Goal: Check status

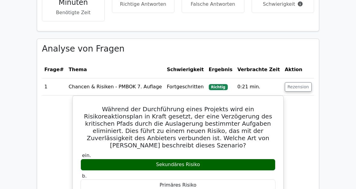
scroll to position [296, 0]
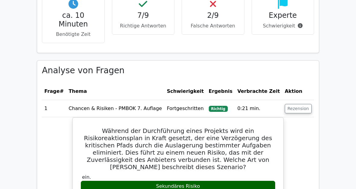
scroll to position [275, 0]
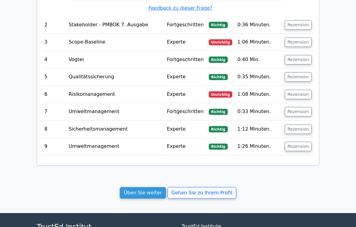
scroll to position [707, 0]
click at [157, 187] on link "Üben Sie weiter" at bounding box center [143, 192] width 46 height 11
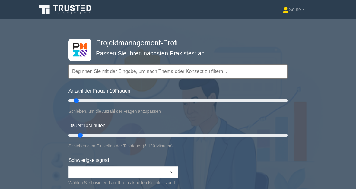
click at [292, 15] on link "Seine" at bounding box center [293, 10] width 51 height 12
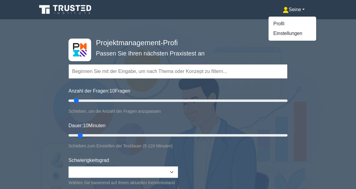
click at [285, 23] on link "Profil" at bounding box center [293, 24] width 48 height 10
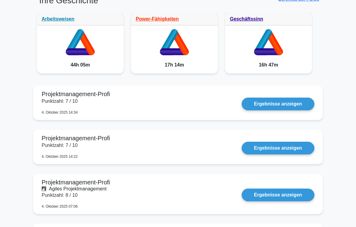
scroll to position [343, 0]
click at [287, 147] on link "Ergebnisse anzeigen" at bounding box center [278, 148] width 73 height 13
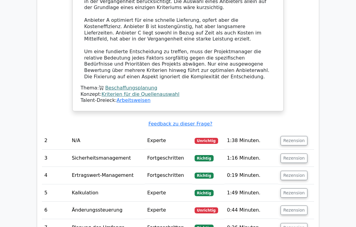
scroll to position [610, 0]
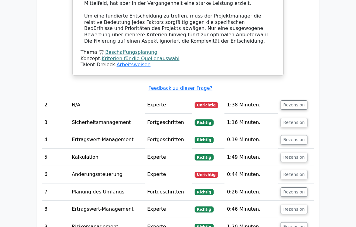
click at [296, 100] on button "Rezension" at bounding box center [294, 104] width 27 height 9
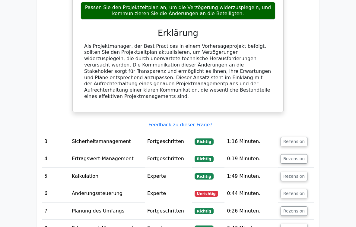
scroll to position [879, 0]
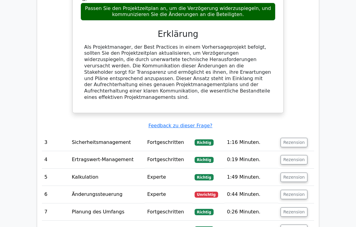
click at [298, 189] on button "Rezension" at bounding box center [294, 194] width 27 height 9
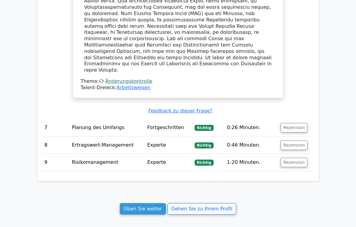
scroll to position [1246, 0]
